Goal: Task Accomplishment & Management: Use online tool/utility

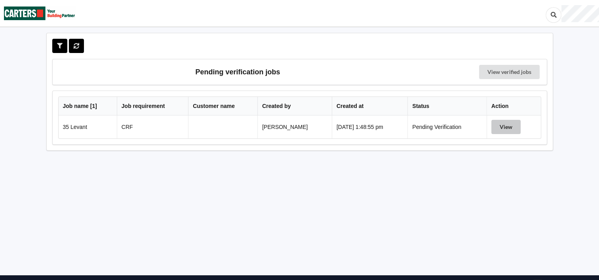
click at [506, 127] on button "View" at bounding box center [505, 127] width 29 height 14
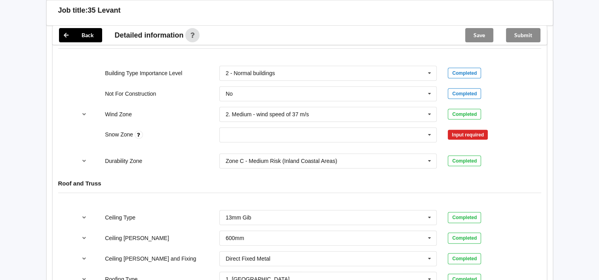
scroll to position [363, 0]
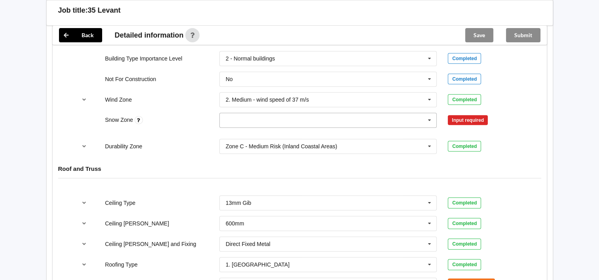
click at [430, 118] on icon at bounding box center [429, 120] width 12 height 15
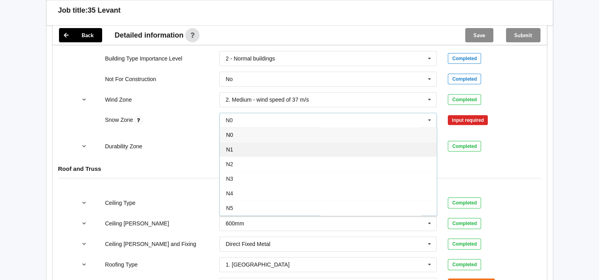
click at [362, 147] on div "N1" at bounding box center [328, 149] width 217 height 15
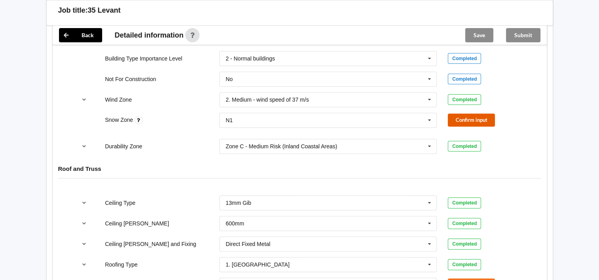
click at [462, 119] on button "Confirm input" at bounding box center [470, 120] width 47 height 13
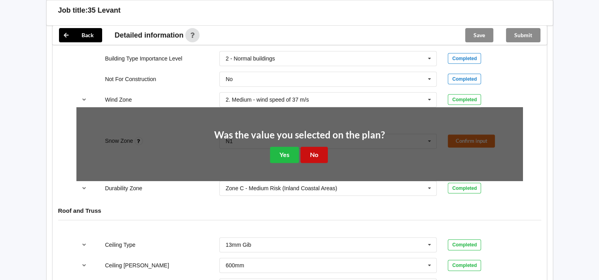
click at [325, 157] on button "No" at bounding box center [313, 155] width 27 height 16
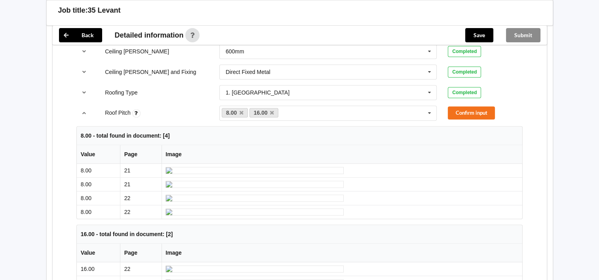
scroll to position [544, 0]
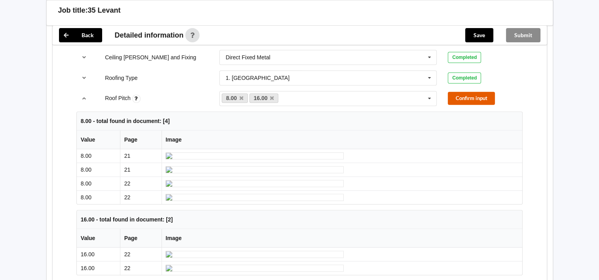
click at [465, 96] on button "Confirm input" at bounding box center [470, 98] width 47 height 13
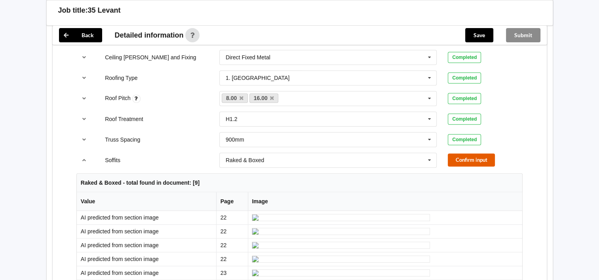
click at [468, 160] on button "Confirm input" at bounding box center [470, 159] width 47 height 13
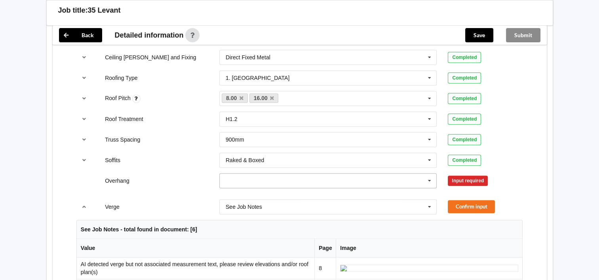
click at [428, 179] on icon at bounding box center [429, 181] width 12 height 15
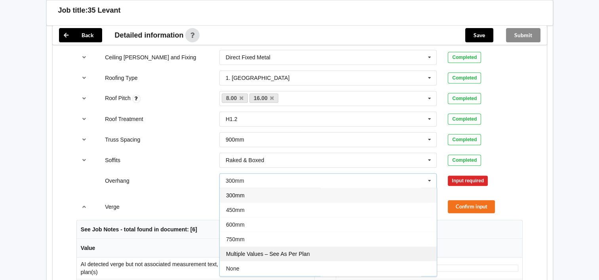
click at [392, 246] on div "Multiple Values – See As Per Plan" at bounding box center [328, 253] width 217 height 15
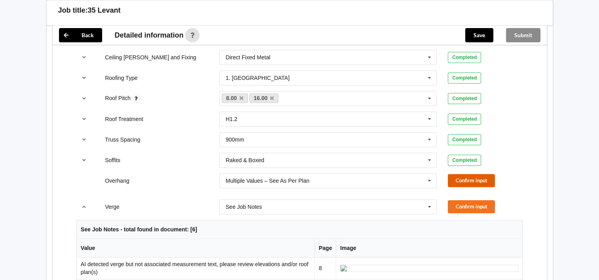
click at [463, 182] on button "Confirm input" at bounding box center [470, 180] width 47 height 13
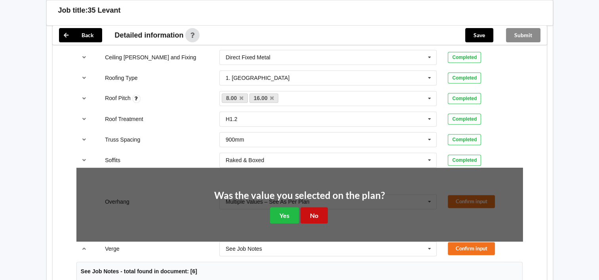
click at [311, 214] on button "No" at bounding box center [313, 215] width 27 height 16
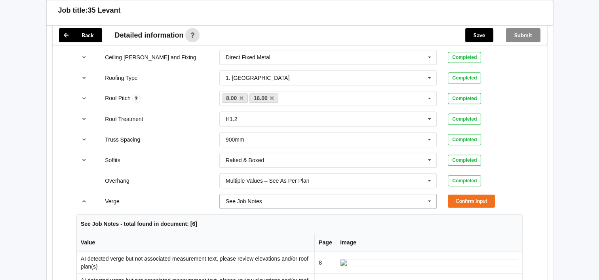
click at [426, 201] on icon at bounding box center [429, 201] width 12 height 15
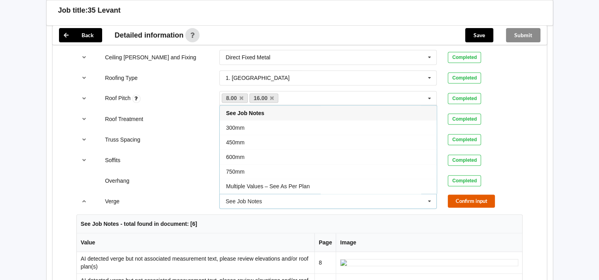
click at [460, 199] on button "Confirm input" at bounding box center [470, 201] width 47 height 13
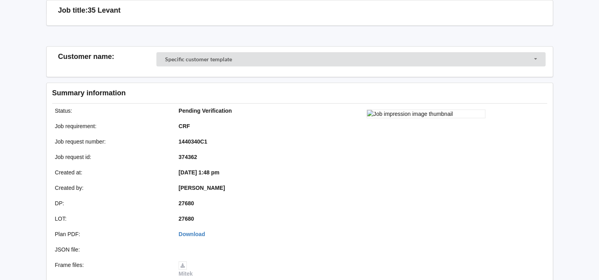
scroll to position [0, 0]
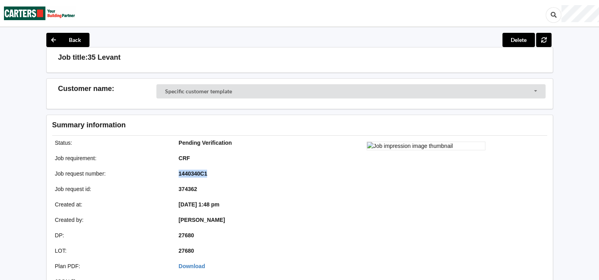
drag, startPoint x: 209, startPoint y: 171, endPoint x: 172, endPoint y: 174, distance: 36.5
click at [173, 174] on div "1440340C1" at bounding box center [235, 174] width 124 height 8
copy b "1440340C1"
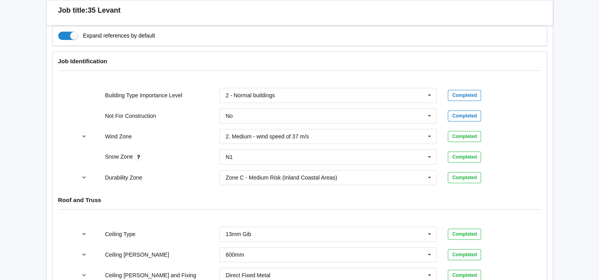
scroll to position [230, 0]
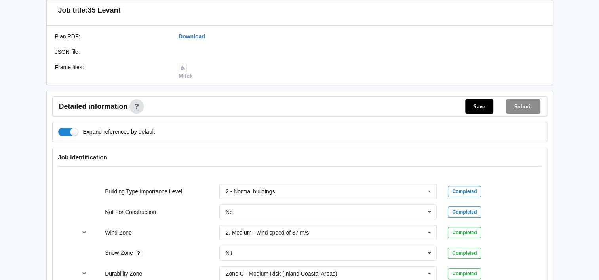
click at [520, 100] on div "Submit" at bounding box center [522, 106] width 47 height 19
click at [476, 104] on button "Save" at bounding box center [479, 106] width 28 height 14
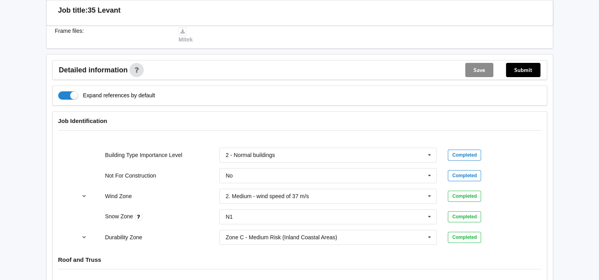
click at [521, 68] on button "Submit" at bounding box center [523, 70] width 34 height 14
